Goal: Task Accomplishment & Management: Use online tool/utility

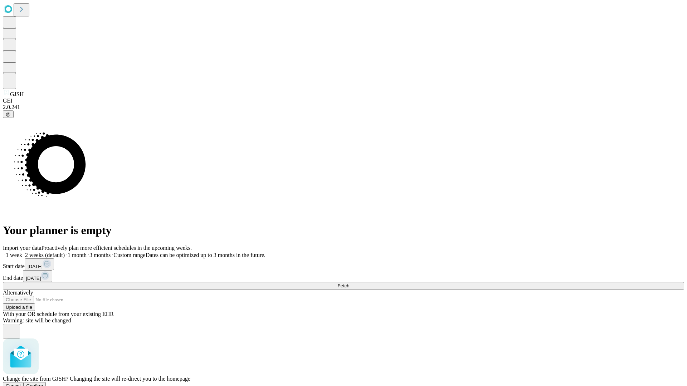
click at [43, 383] on span "Confirm" at bounding box center [34, 385] width 17 height 5
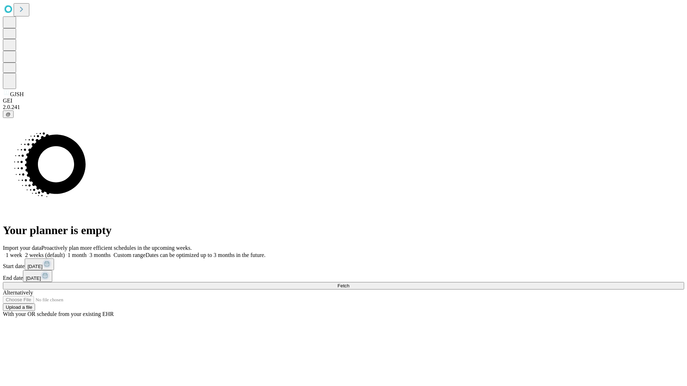
click at [87, 252] on label "1 month" at bounding box center [76, 255] width 22 height 6
click at [349, 283] on span "Fetch" at bounding box center [343, 285] width 12 height 5
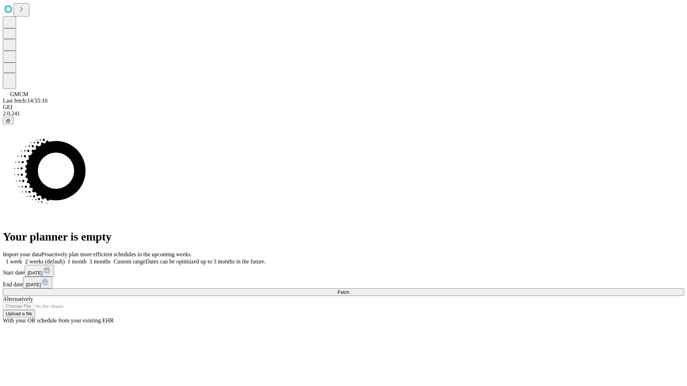
click at [87, 259] on label "1 month" at bounding box center [76, 262] width 22 height 6
click at [349, 290] on span "Fetch" at bounding box center [343, 292] width 12 height 5
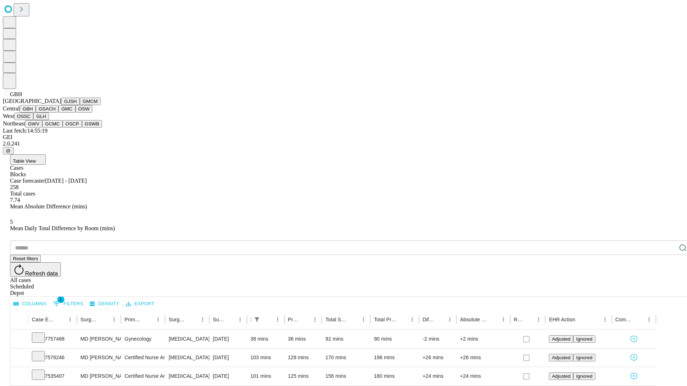
click at [55, 113] on button "GSACH" at bounding box center [47, 109] width 23 height 8
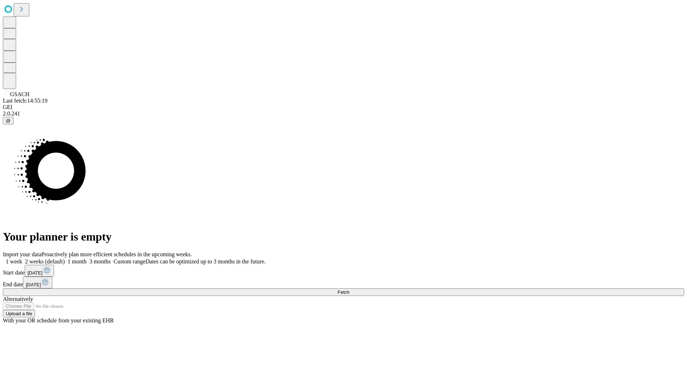
click at [87, 259] on label "1 month" at bounding box center [76, 262] width 22 height 6
click at [349, 290] on span "Fetch" at bounding box center [343, 292] width 12 height 5
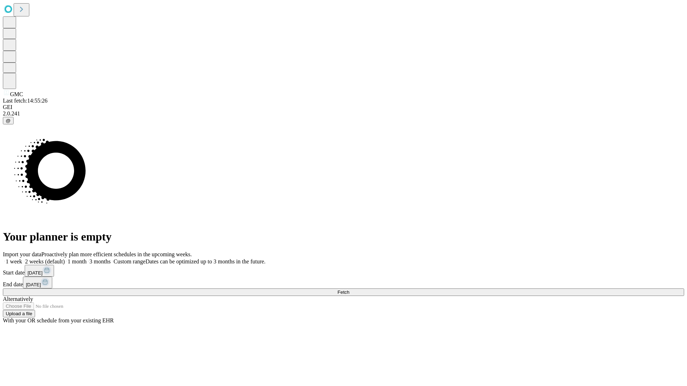
click at [87, 259] on label "1 month" at bounding box center [76, 262] width 22 height 6
click at [349, 290] on span "Fetch" at bounding box center [343, 292] width 12 height 5
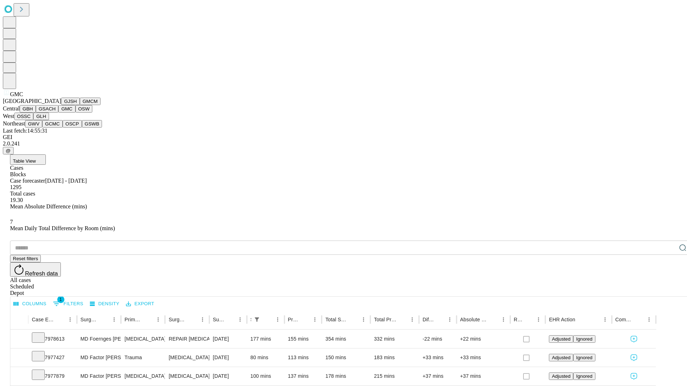
click at [75, 113] on button "OSW" at bounding box center [83, 109] width 17 height 8
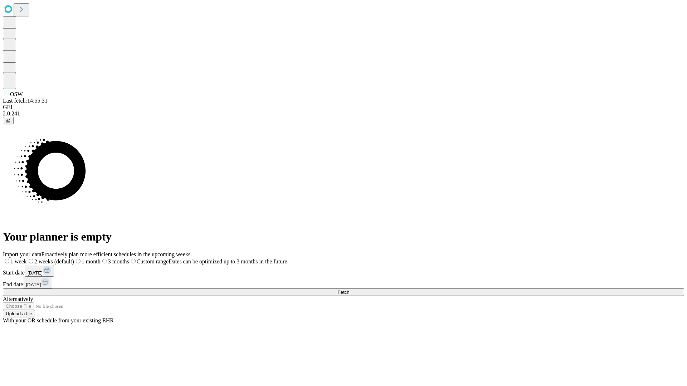
click at [100, 259] on label "1 month" at bounding box center [87, 262] width 26 height 6
click at [349, 290] on span "Fetch" at bounding box center [343, 292] width 12 height 5
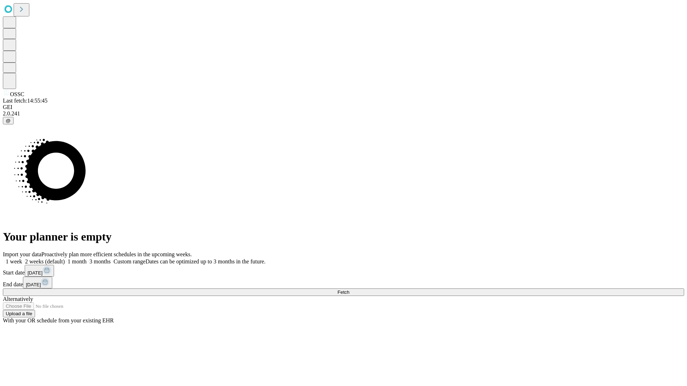
click at [87, 259] on label "1 month" at bounding box center [76, 262] width 22 height 6
click at [349, 290] on span "Fetch" at bounding box center [343, 292] width 12 height 5
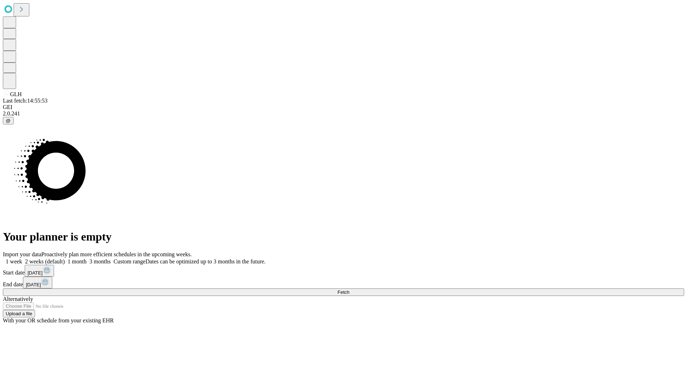
click at [87, 259] on label "1 month" at bounding box center [76, 262] width 22 height 6
click at [349, 290] on span "Fetch" at bounding box center [343, 292] width 12 height 5
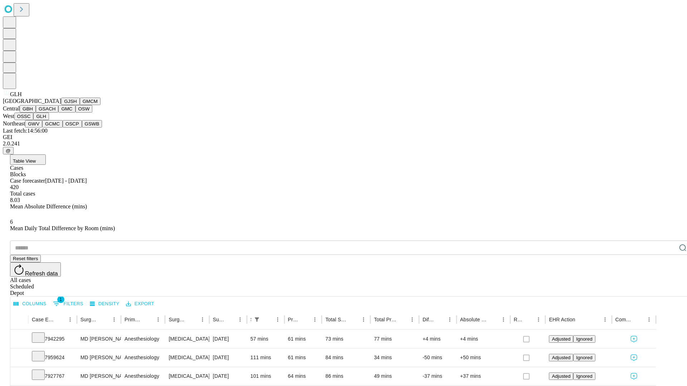
click at [42, 128] on button "GWV" at bounding box center [33, 124] width 17 height 8
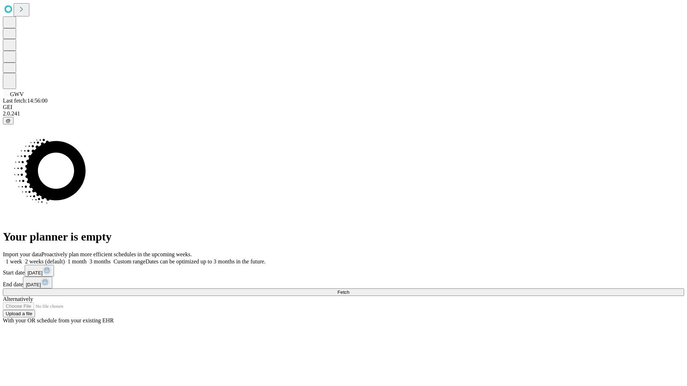
click at [87, 259] on label "1 month" at bounding box center [76, 262] width 22 height 6
click at [349, 290] on span "Fetch" at bounding box center [343, 292] width 12 height 5
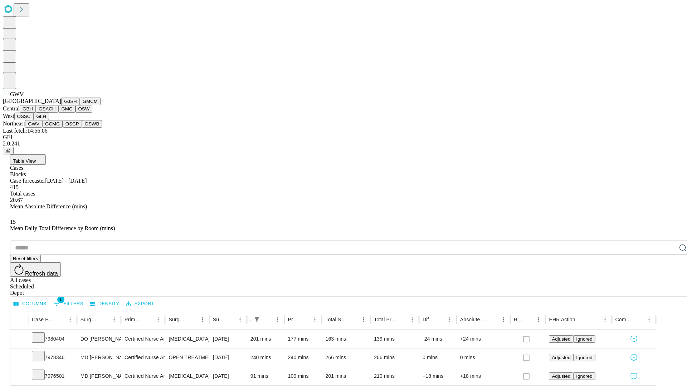
click at [55, 128] on button "GCMC" at bounding box center [52, 124] width 20 height 8
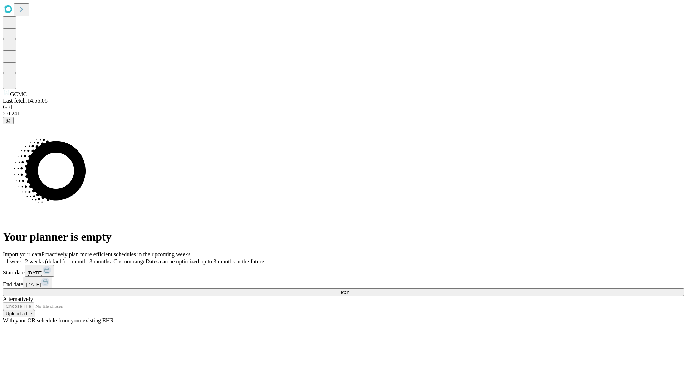
click at [87, 259] on label "1 month" at bounding box center [76, 262] width 22 height 6
click at [349, 290] on span "Fetch" at bounding box center [343, 292] width 12 height 5
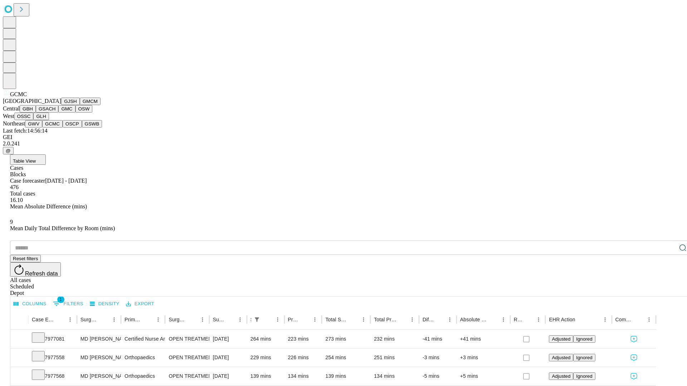
click at [63, 128] on button "OSCP" at bounding box center [72, 124] width 19 height 8
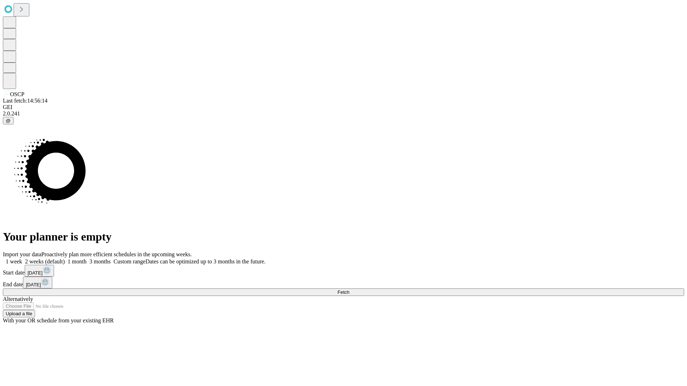
click at [87, 259] on label "1 month" at bounding box center [76, 262] width 22 height 6
click at [349, 290] on span "Fetch" at bounding box center [343, 292] width 12 height 5
